Goal: Transaction & Acquisition: Purchase product/service

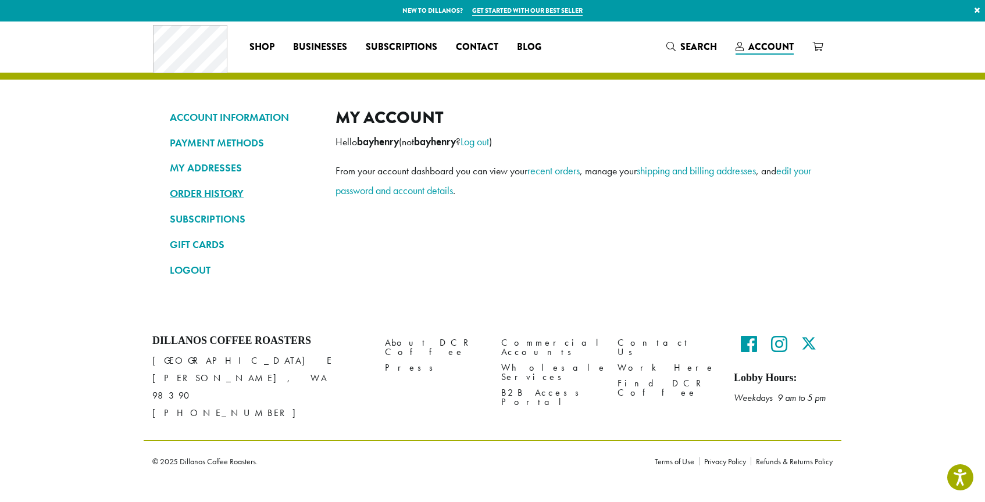
click at [188, 195] on link "ORDER HISTORY" at bounding box center [244, 194] width 148 height 20
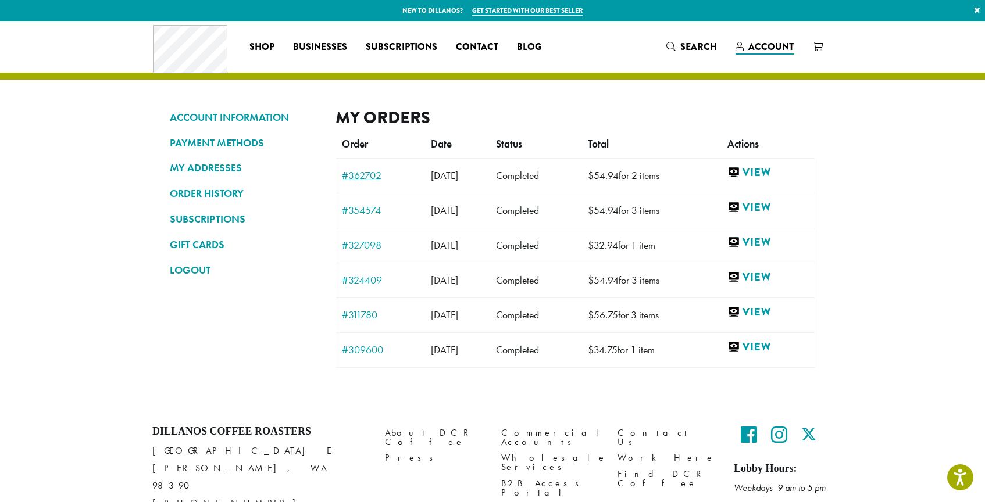
click at [376, 175] on link "#362702" at bounding box center [380, 175] width 77 height 10
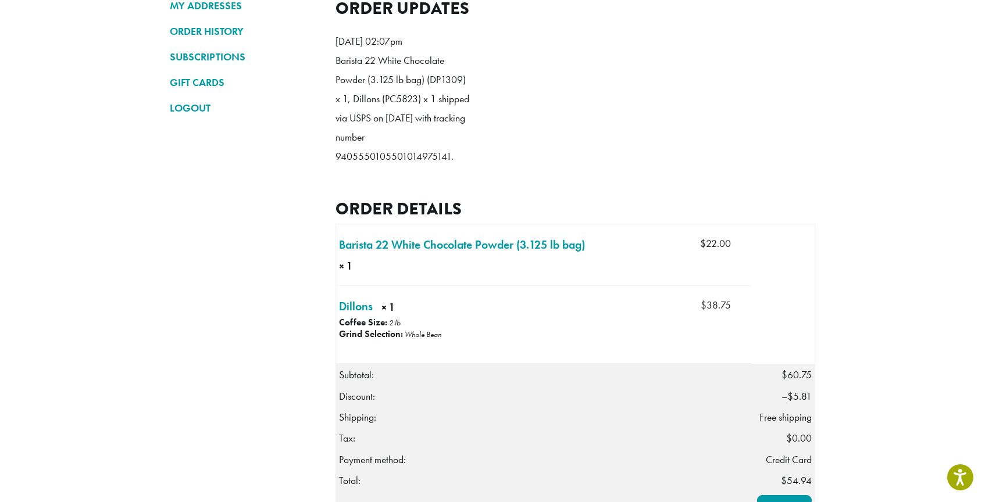
scroll to position [181, 0]
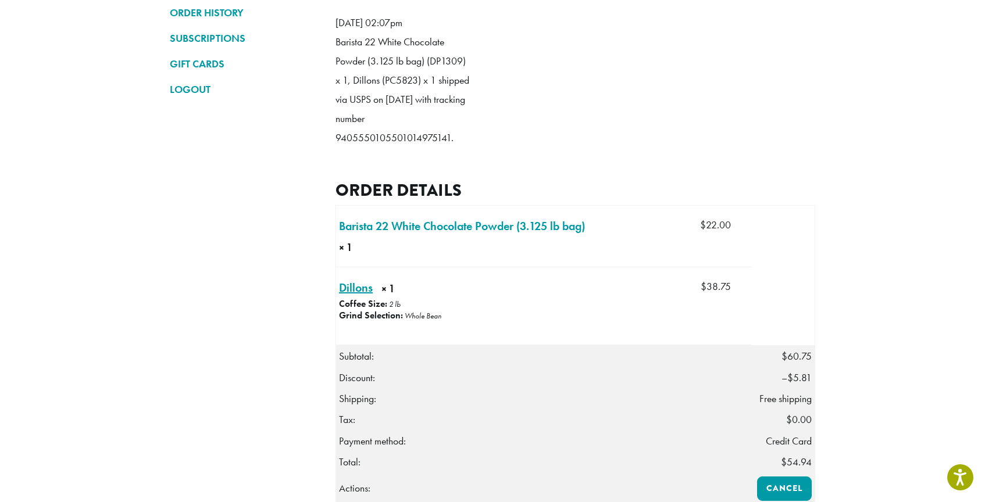
click at [359, 297] on link "Dillons × 1" at bounding box center [356, 287] width 34 height 17
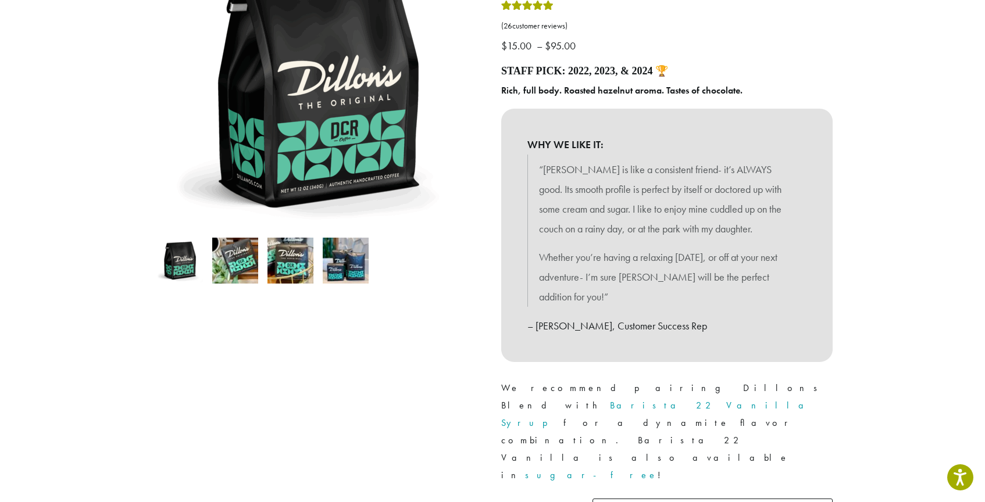
scroll to position [190, 0]
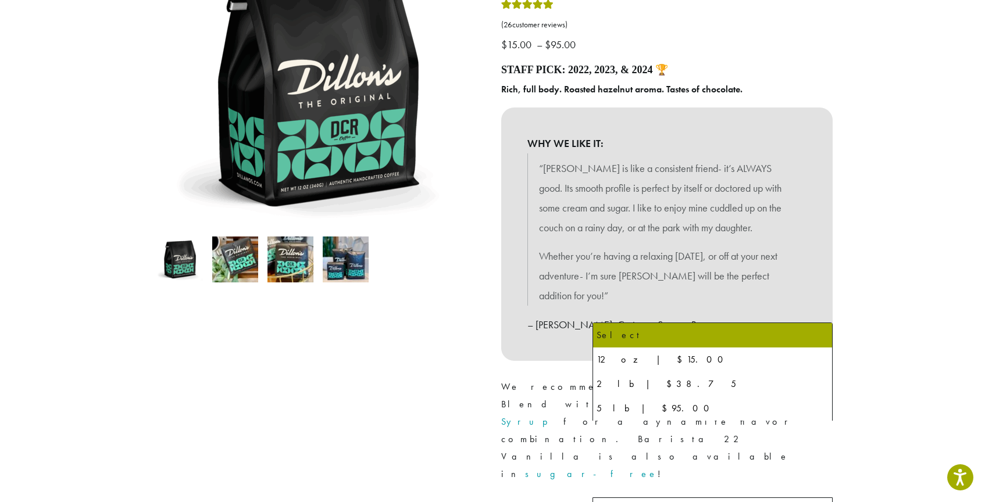
click at [635, 501] on span "Select" at bounding box center [618, 512] width 41 height 23
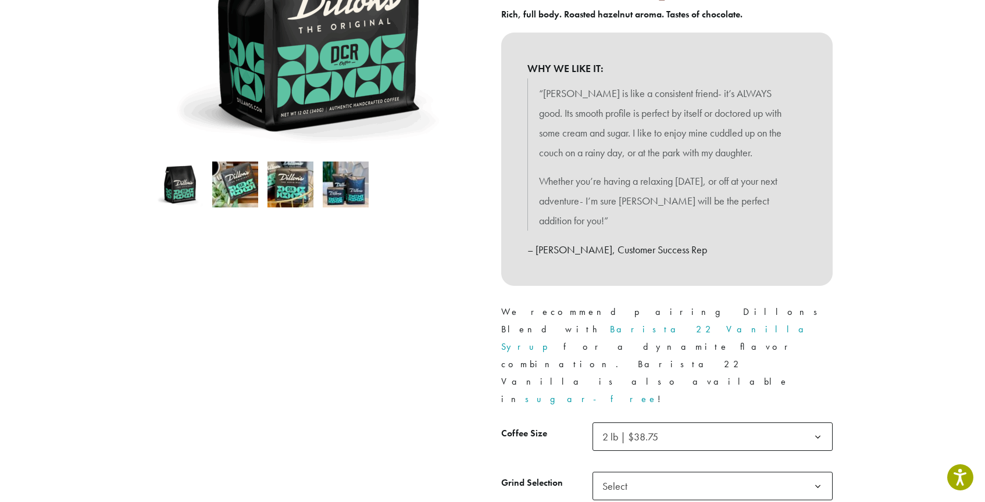
scroll to position [272, 0]
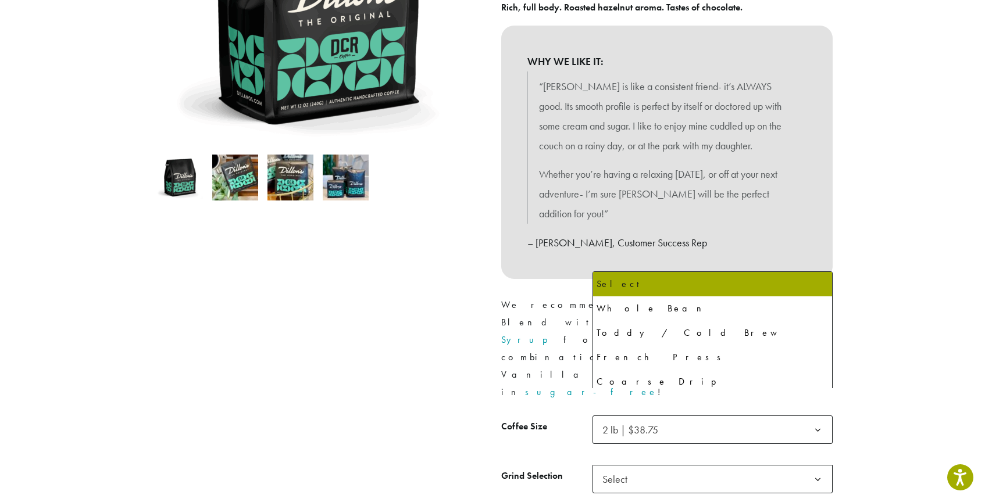
click at [638, 468] on span "Select" at bounding box center [618, 479] width 41 height 23
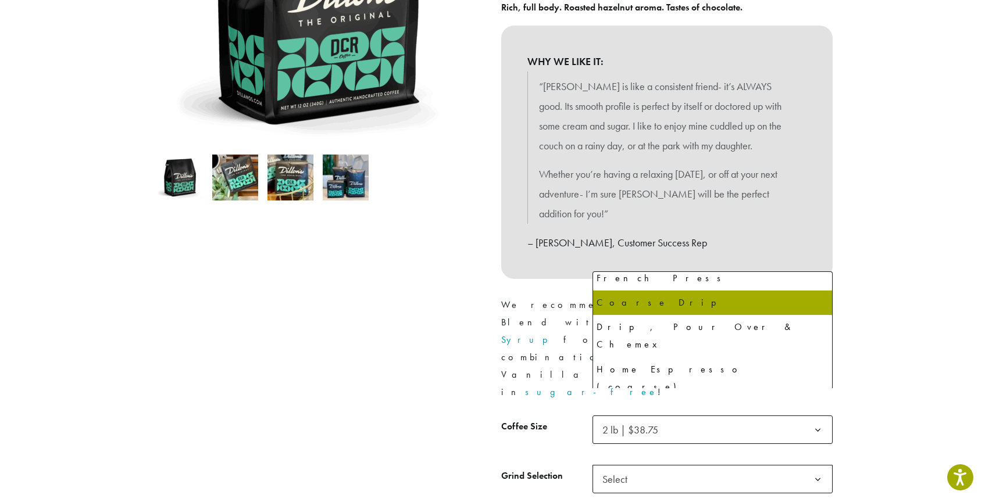
scroll to position [79, 0]
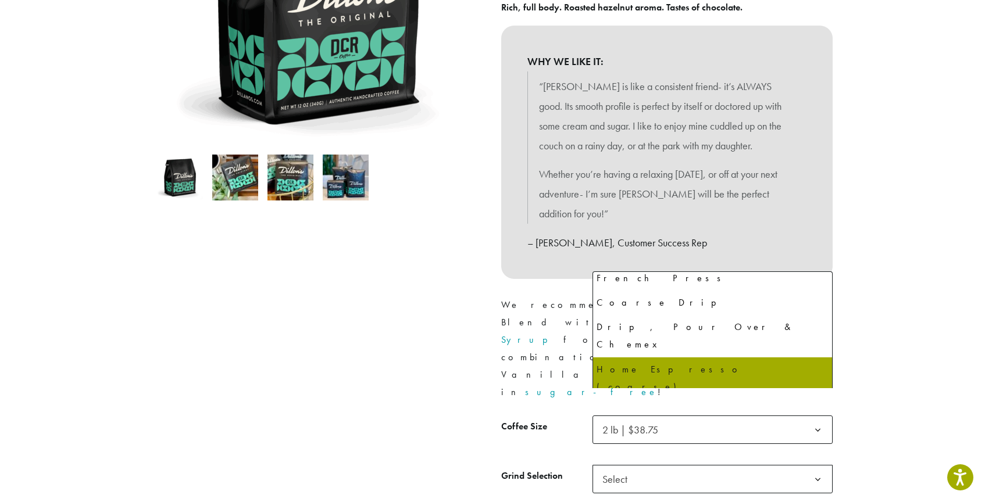
select select "**********"
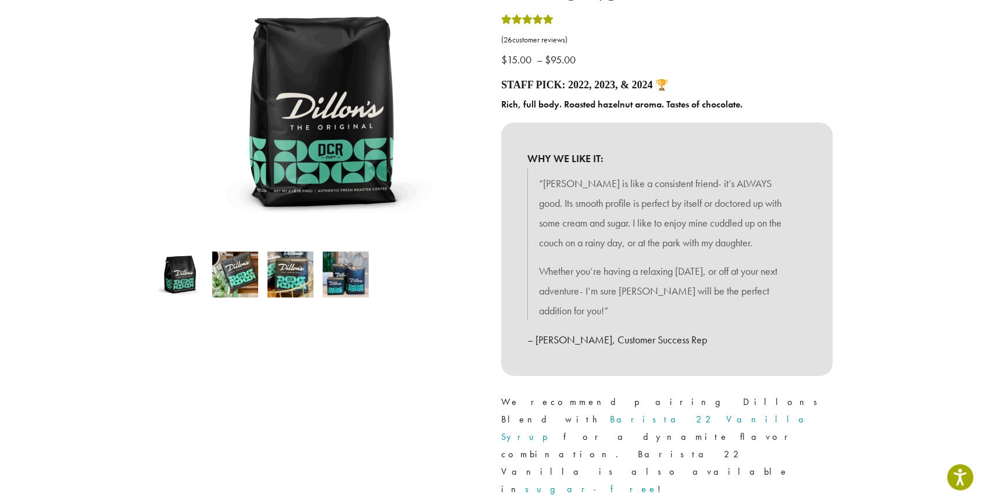
scroll to position [176, 0]
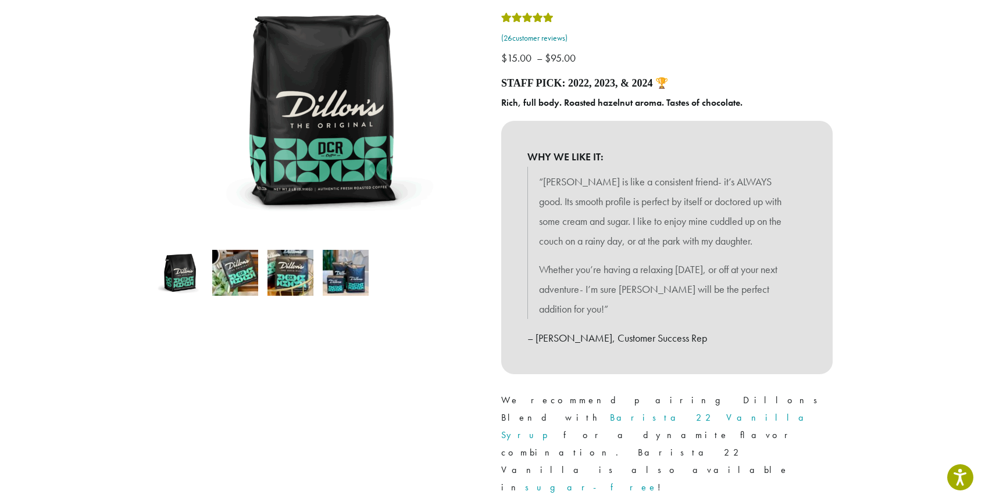
click at [537, 38] on link "( 26 customer reviews)" at bounding box center [666, 39] width 331 height 12
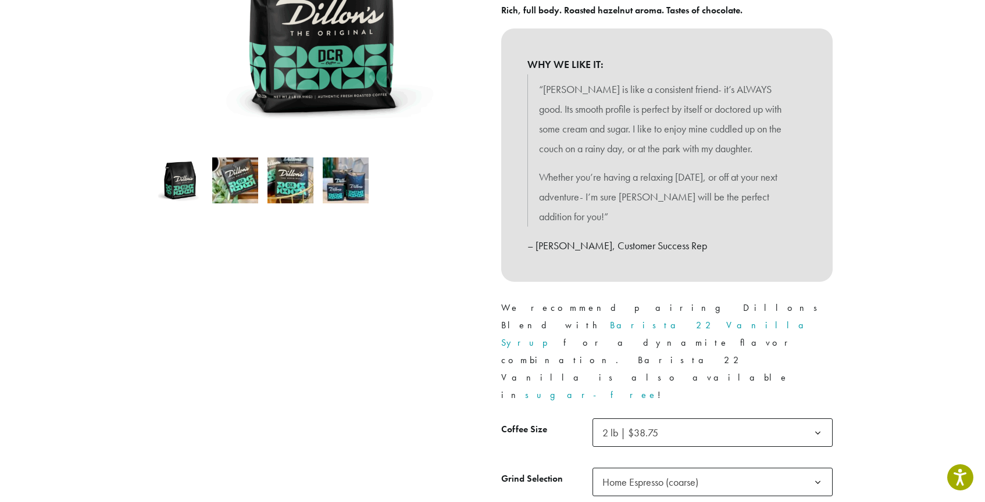
scroll to position [270, 0]
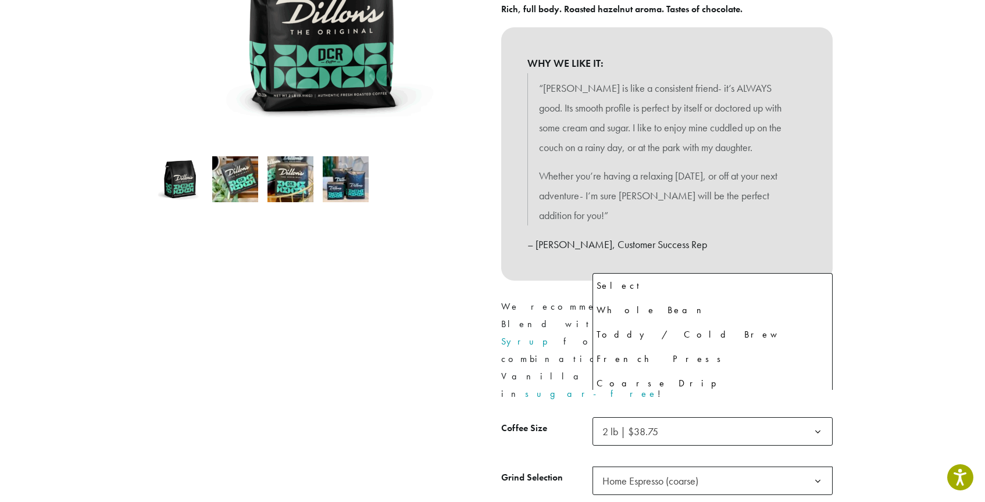
click at [690, 474] on span "Home Espresso (coarse)" at bounding box center [650, 480] width 96 height 13
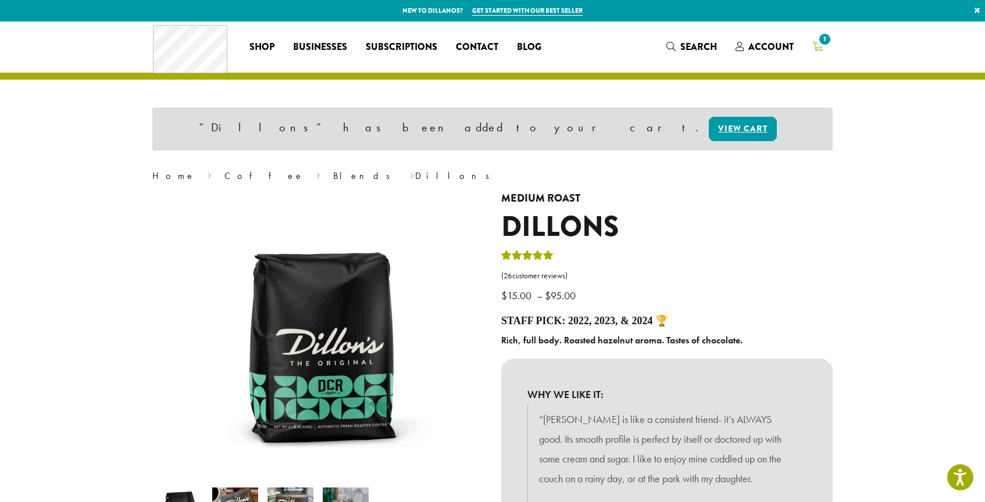
click at [823, 48] on link "1" at bounding box center [817, 46] width 29 height 19
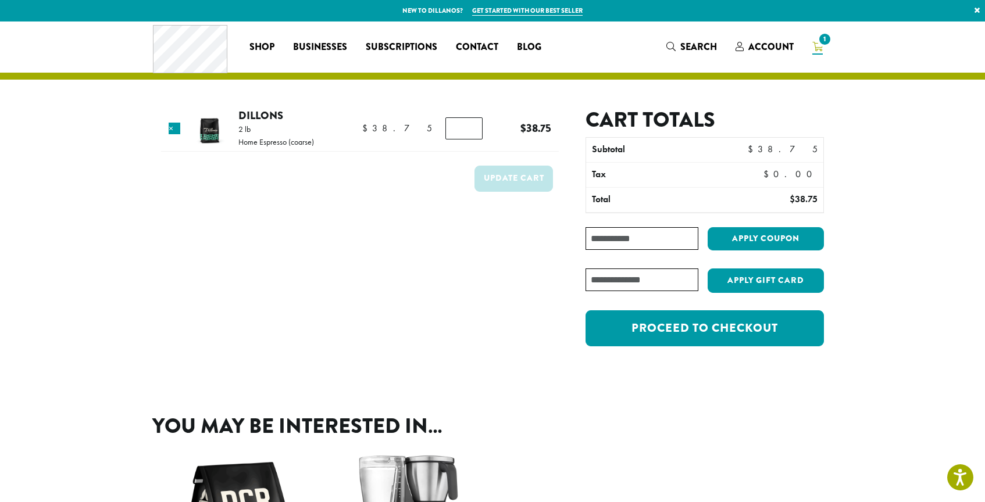
click at [616, 251] on div "Coupon: Apply coupon" at bounding box center [705, 243] width 238 height 32
click at [616, 250] on div "Coupon: Apply coupon" at bounding box center [705, 243] width 238 height 32
click at [616, 245] on input "Coupon:" at bounding box center [642, 238] width 113 height 23
paste input "**********"
type input "**********"
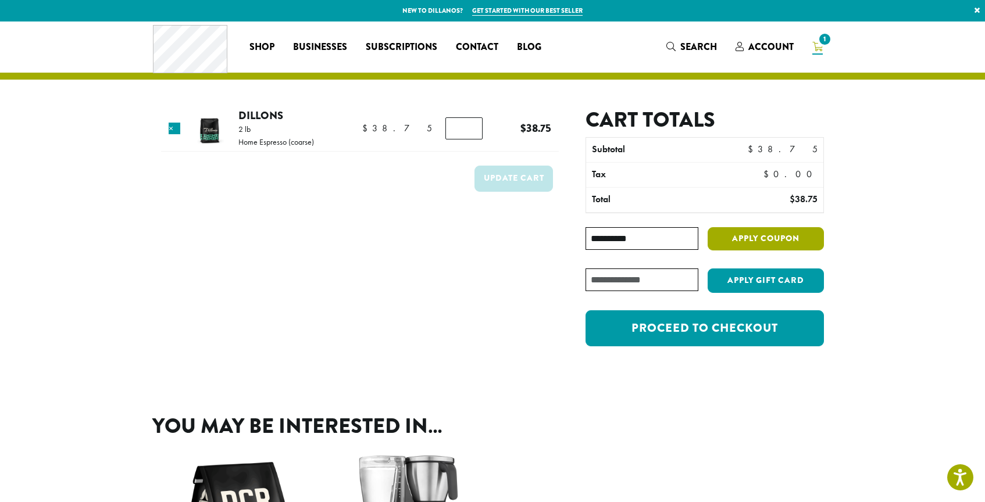
click at [788, 236] on button "Apply coupon" at bounding box center [766, 239] width 116 height 24
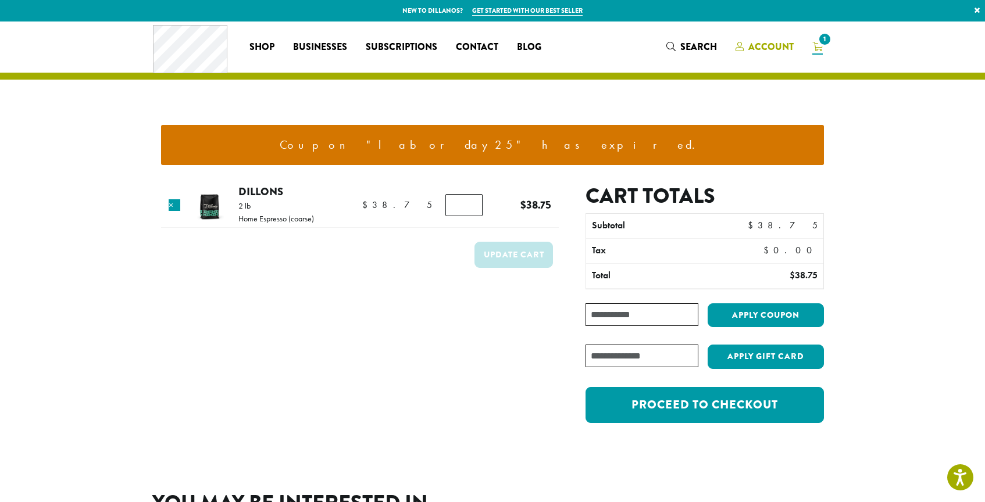
click at [770, 41] on span "Account" at bounding box center [770, 46] width 45 height 13
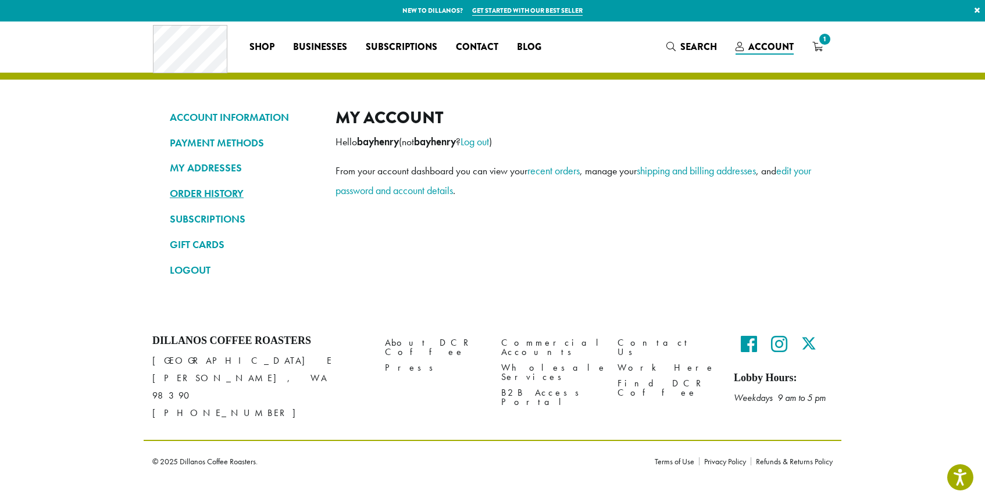
click at [206, 193] on link "ORDER HISTORY" at bounding box center [244, 194] width 148 height 20
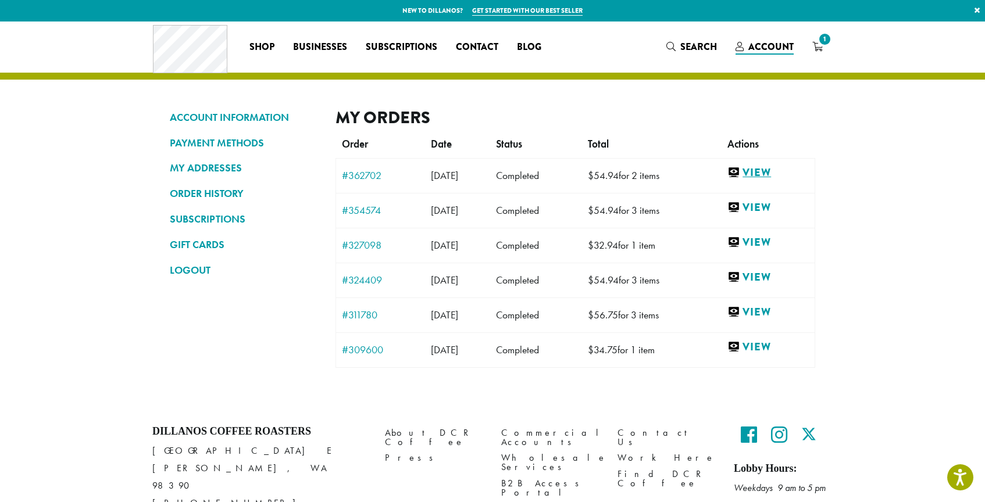
click at [768, 173] on link "View" at bounding box center [767, 173] width 81 height 15
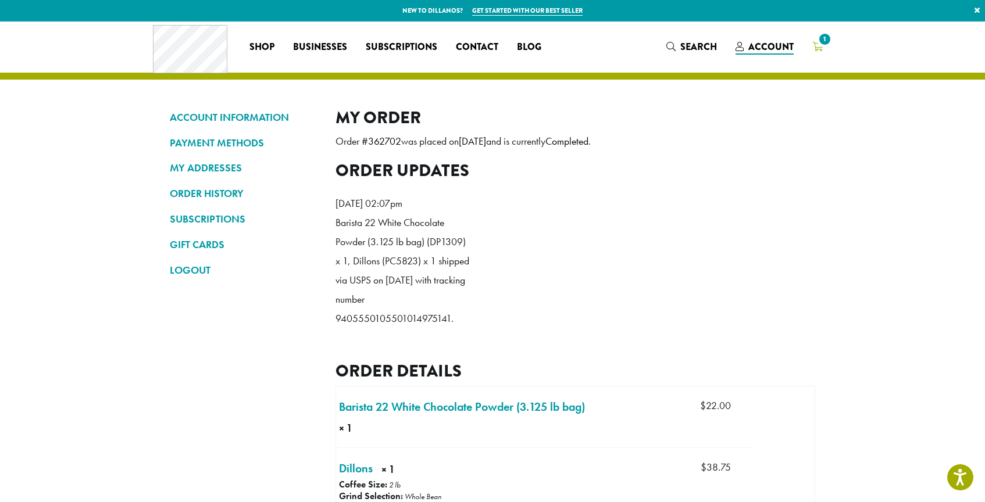
click at [819, 44] on span "1" at bounding box center [825, 39] width 16 height 16
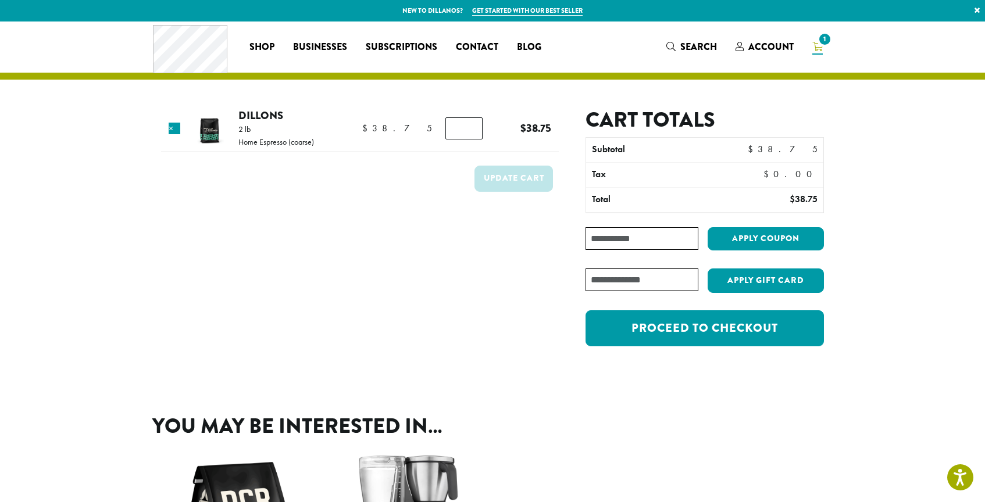
click at [661, 246] on input "Coupon:" at bounding box center [642, 238] width 113 height 23
type input "********"
click at [766, 238] on button "Apply coupon" at bounding box center [766, 239] width 116 height 24
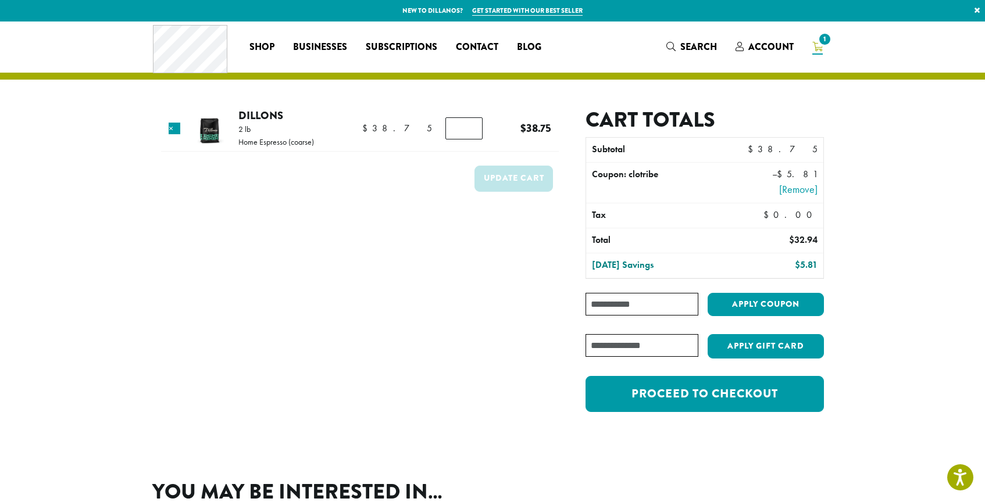
click at [286, 1] on p "New to Dillanos? Get started with our best seller ×" at bounding box center [492, 11] width 985 height 22
